Goal: Transaction & Acquisition: Obtain resource

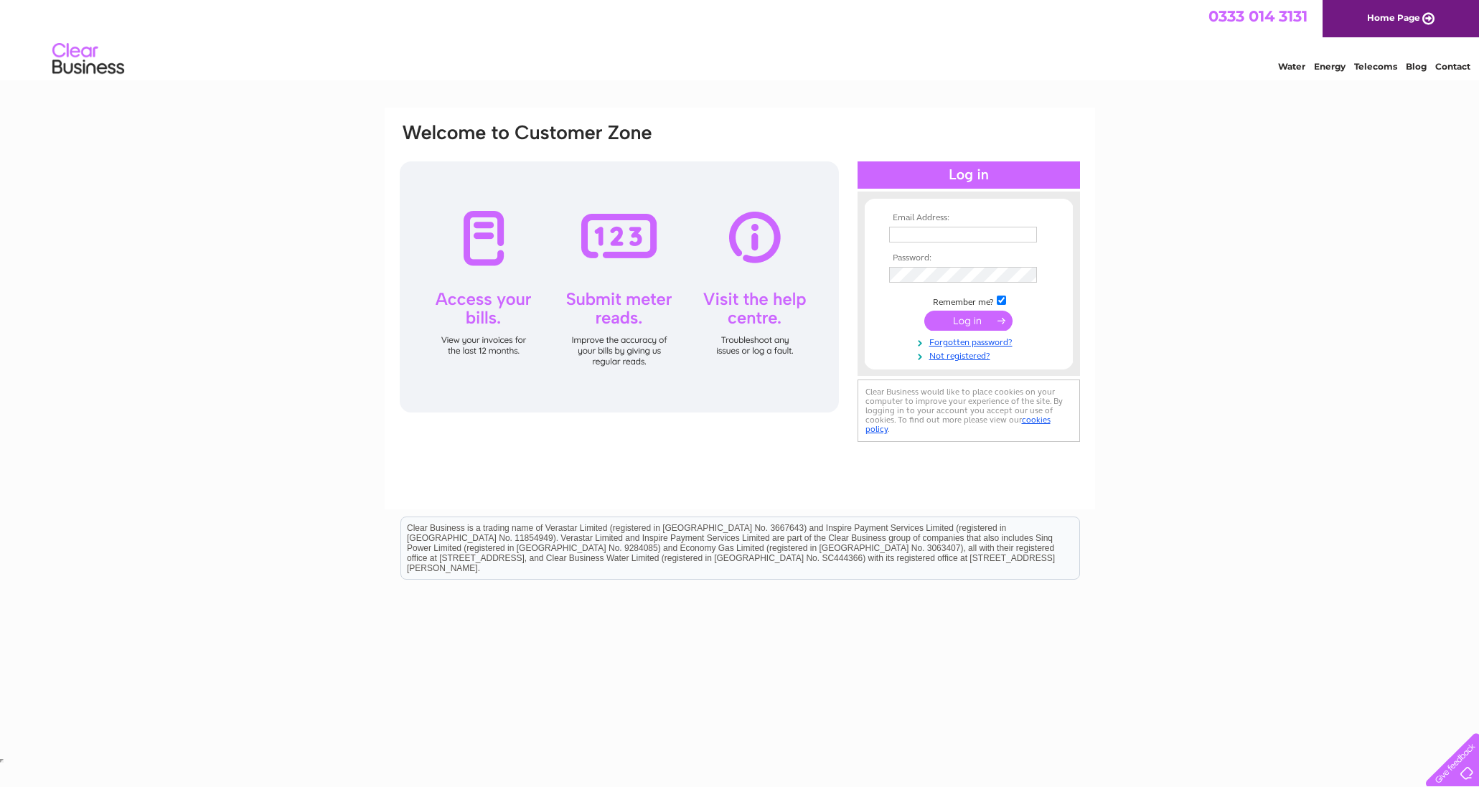
click at [925, 235] on input "text" at bounding box center [963, 235] width 148 height 16
type input "georgecanningandsons@yahoo.co.uk"
click at [974, 328] on input "submit" at bounding box center [968, 322] width 88 height 20
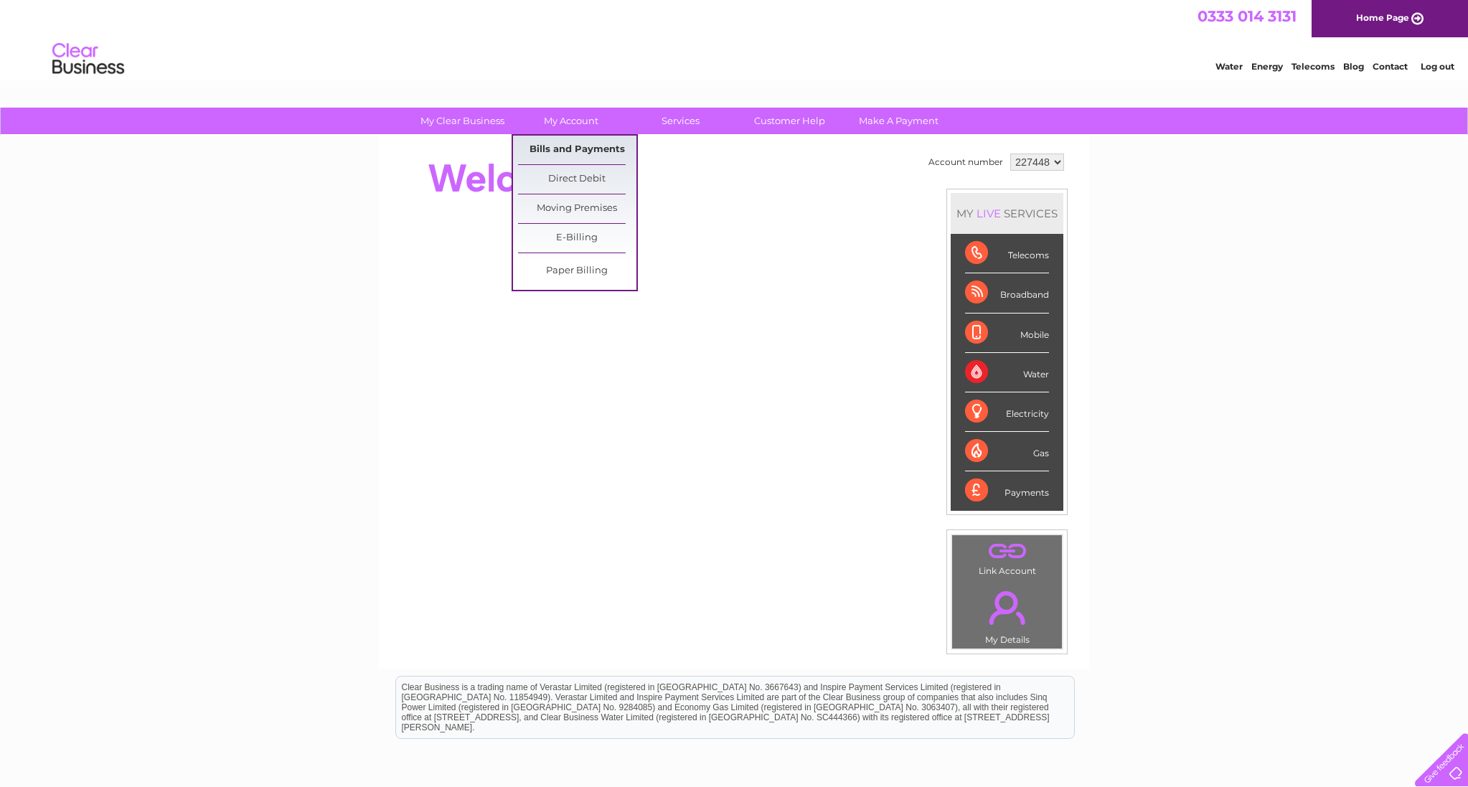
click at [568, 139] on link "Bills and Payments" at bounding box center [577, 150] width 118 height 29
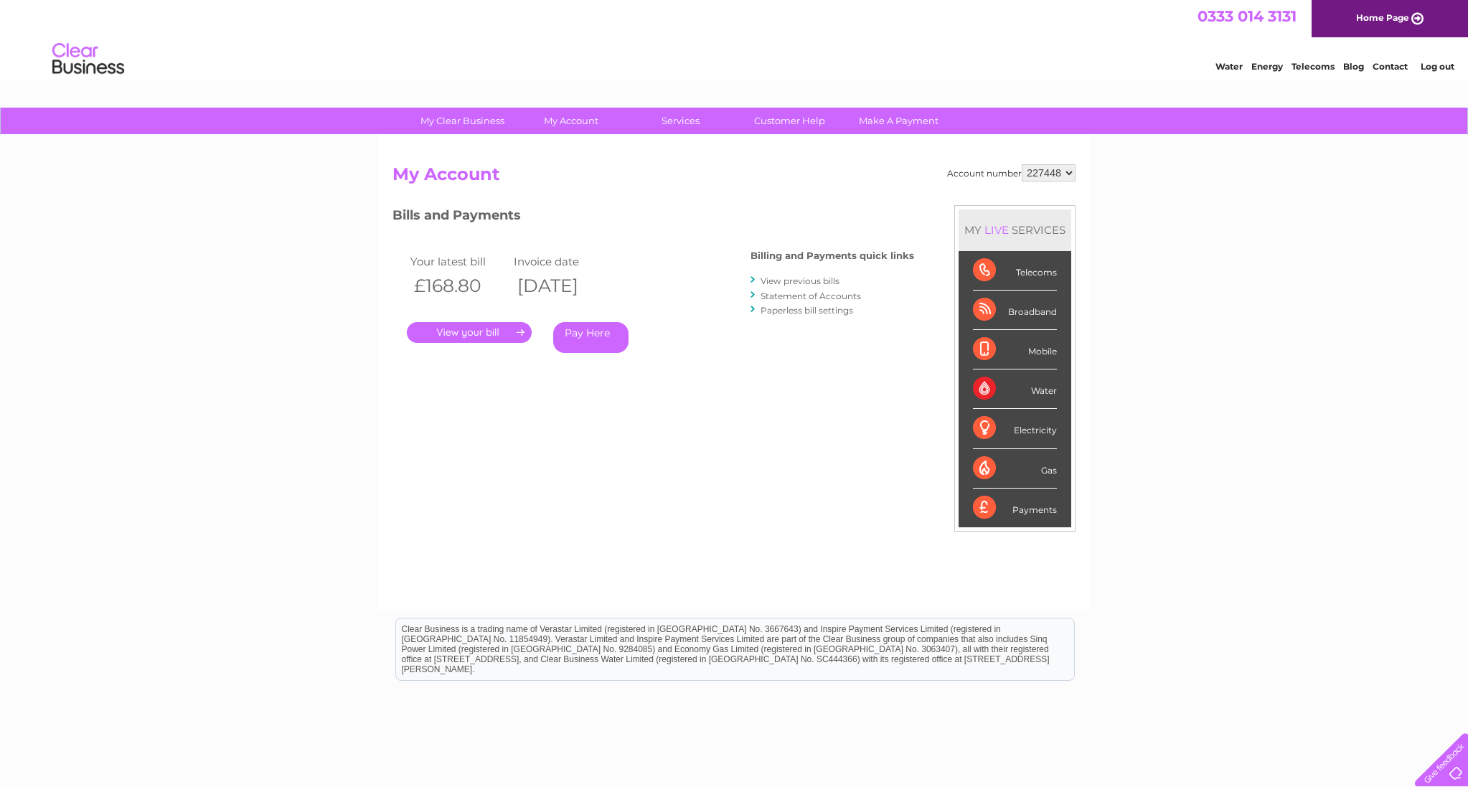
click at [454, 331] on link "." at bounding box center [469, 332] width 125 height 21
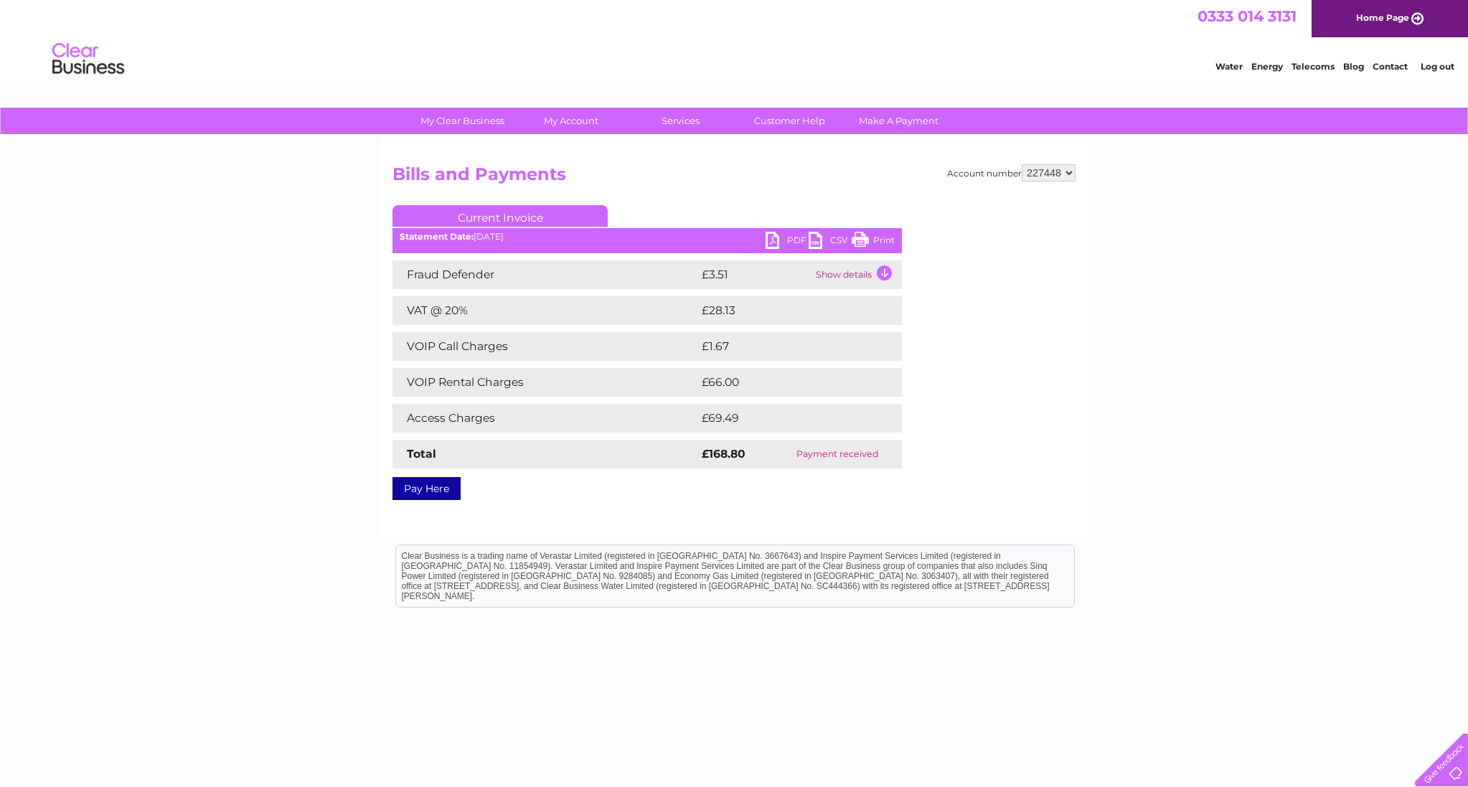
click at [790, 237] on link "PDF" at bounding box center [787, 242] width 43 height 21
click at [149, 42] on div "Water Energy Telecoms Blog Contact Log out" at bounding box center [734, 60] width 1468 height 47
